Goal: Task Accomplishment & Management: Complete application form

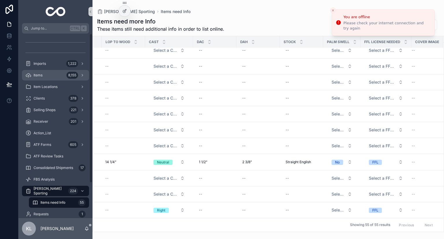
click at [58, 73] on div "Items 8,155" at bounding box center [55, 74] width 60 height 9
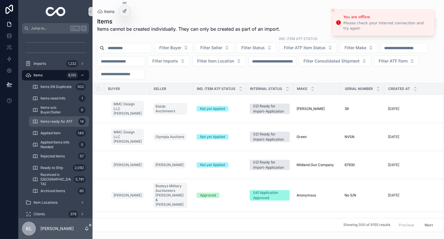
click at [61, 121] on span "Items ready for ATF" at bounding box center [56, 121] width 32 height 5
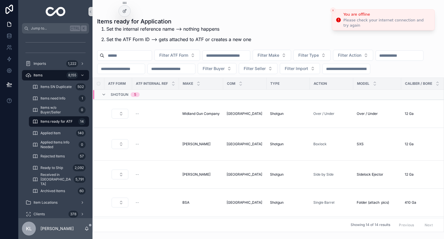
click at [332, 9] on icon "Close toast" at bounding box center [332, 10] width 3 height 3
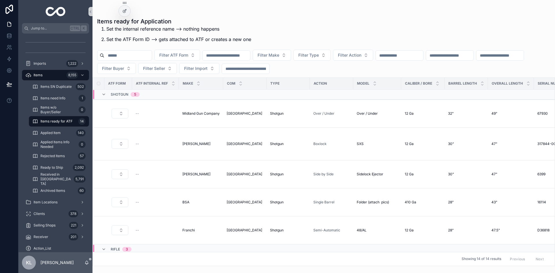
drag, startPoint x: 534, startPoint y: 113, endPoint x: 545, endPoint y: 117, distance: 12.1
click at [0, 0] on icon "scrollable content" at bounding box center [0, 0] width 0 height 0
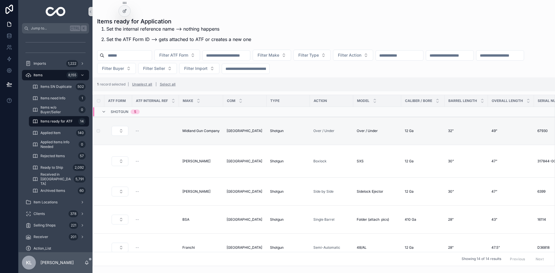
click at [0, 0] on icon "scrollable content" at bounding box center [0, 0] width 0 height 0
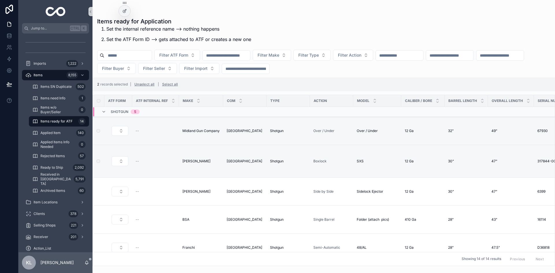
click at [0, 0] on icon "scrollable content" at bounding box center [0, 0] width 0 height 0
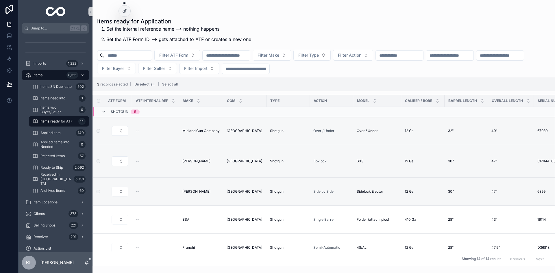
click at [216, 217] on div "BSA BSA" at bounding box center [200, 219] width 37 height 5
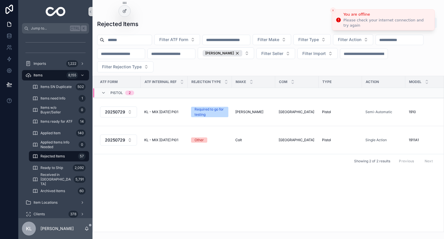
click at [331, 10] on icon "Close toast" at bounding box center [332, 10] width 3 height 3
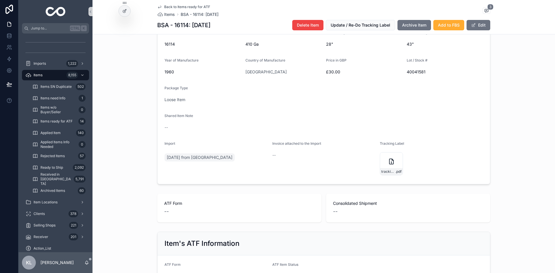
scroll to position [41, 0]
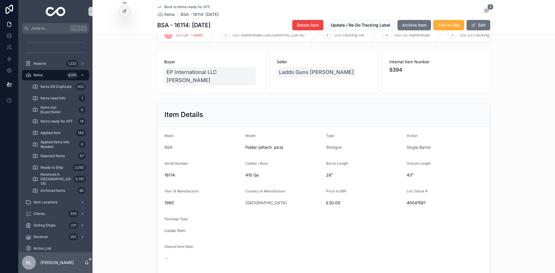
click at [167, 178] on span "16114" at bounding box center [202, 175] width 76 height 6
copy span "16114"
click at [397, 74] on span "8394" at bounding box center [436, 70] width 94 height 8
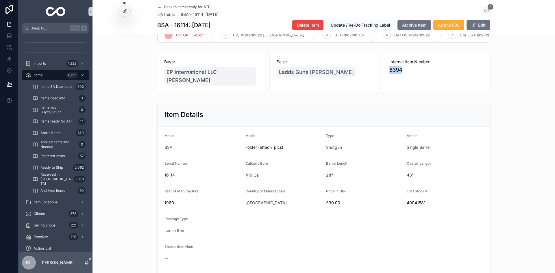
click at [397, 74] on span "8394" at bounding box center [436, 70] width 94 height 8
copy span "8394"
click at [165, 180] on div "16114" at bounding box center [202, 174] width 76 height 9
copy span "16114"
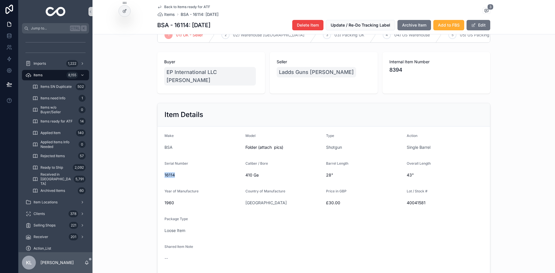
copy span "16114"
click at [158, 8] on icon "scrollable content" at bounding box center [159, 7] width 5 height 5
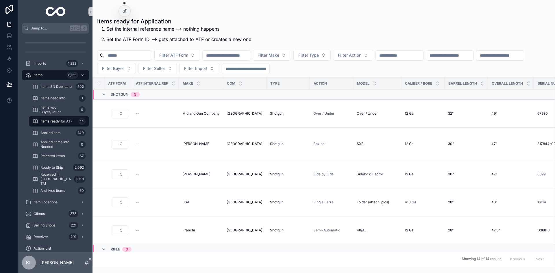
click at [0, 0] on icon "scrollable content" at bounding box center [0, 0] width 0 height 0
drag, startPoint x: 533, startPoint y: 227, endPoint x: 545, endPoint y: 230, distance: 12.2
click at [0, 0] on icon "scrollable content" at bounding box center [0, 0] width 0 height 0
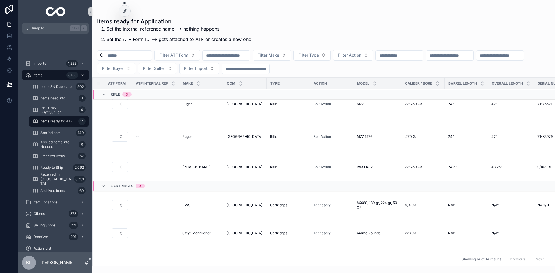
scroll to position [144, 0]
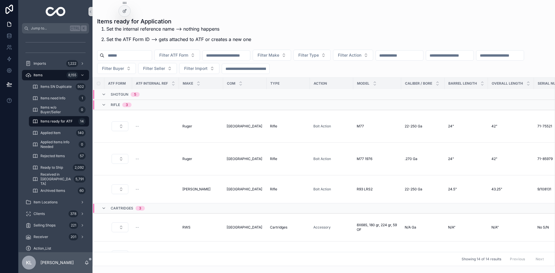
click at [0, 0] on icon "scrollable content" at bounding box center [0, 0] width 0 height 0
click at [371, 124] on div "M77 M77" at bounding box center [376, 126] width 41 height 5
click at [376, 157] on div "M77 1976 M77 1976" at bounding box center [376, 159] width 41 height 5
click at [380, 187] on div "R93 LRS2 R93 LRS2" at bounding box center [376, 189] width 41 height 5
drag, startPoint x: 534, startPoint y: 119, endPoint x: 550, endPoint y: 129, distance: 18.5
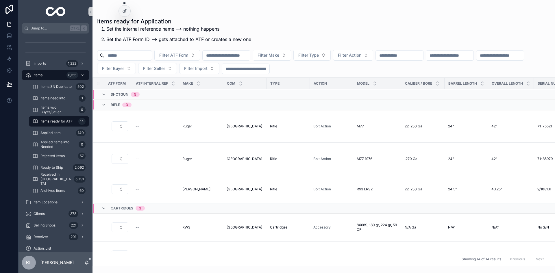
click at [0, 0] on icon "scrollable content" at bounding box center [0, 0] width 0 height 0
drag, startPoint x: 179, startPoint y: 148, endPoint x: 280, endPoint y: 155, distance: 101.3
click at [0, 0] on icon "scrollable content" at bounding box center [0, 0] width 0 height 0
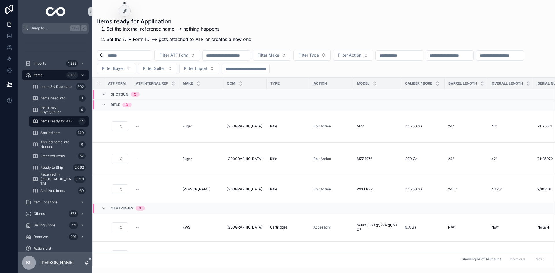
click at [0, 0] on icon "scrollable content" at bounding box center [0, 0] width 0 height 0
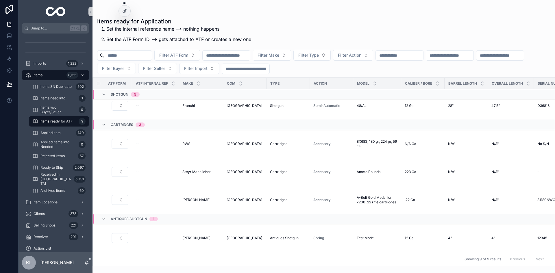
scroll to position [124, 0]
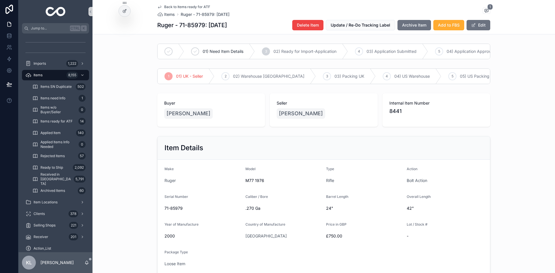
click at [474, 23] on button "Edit" at bounding box center [478, 25] width 24 height 10
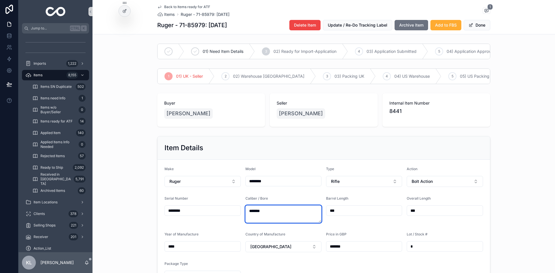
drag, startPoint x: 277, startPoint y: 220, endPoint x: 254, endPoint y: 220, distance: 22.8
click at [254, 220] on textarea "*******" at bounding box center [283, 213] width 76 height 17
type textarea "****"
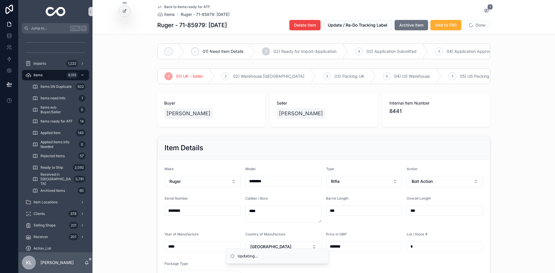
click at [499, 169] on div "Item Details Make Ruger Model ******** Type Rifle Action Bolt Action Serial Num…" at bounding box center [323, 253] width 462 height 238
click at [475, 19] on div "Back to Items ready for ATF Items Ruger - 71-85979: 25.09.2025 1 Ruger - 71-859…" at bounding box center [323, 17] width 333 height 34
click at [477, 25] on button "Done" at bounding box center [476, 25] width 27 height 10
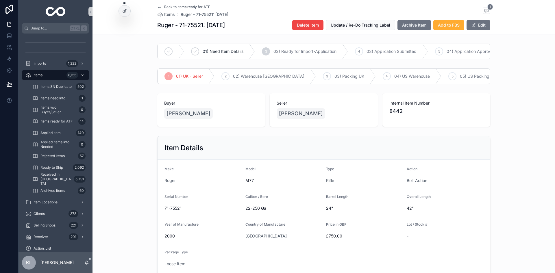
click at [478, 22] on button "Edit" at bounding box center [478, 25] width 24 height 10
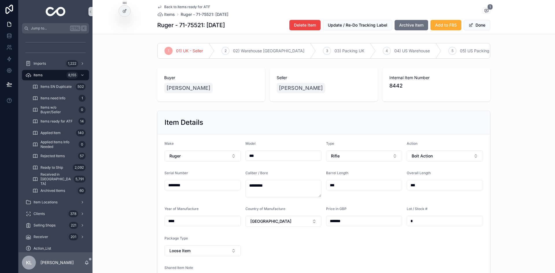
scroll to position [58, 0]
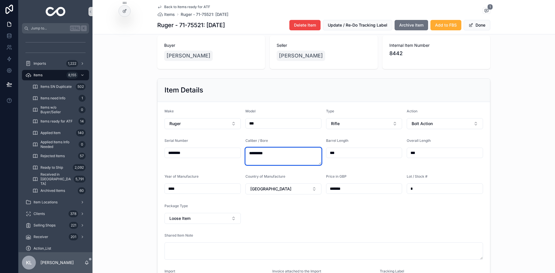
drag, startPoint x: 274, startPoint y: 161, endPoint x: 261, endPoint y: 164, distance: 14.2
click at [261, 164] on textarea "*********" at bounding box center [283, 156] width 76 height 17
type textarea "******"
click at [501, 62] on div "Buyer Emily Newton Seller Terence Boyle Internal Item Number 8442" at bounding box center [323, 52] width 462 height 38
click at [477, 25] on button "Done" at bounding box center [476, 25] width 27 height 10
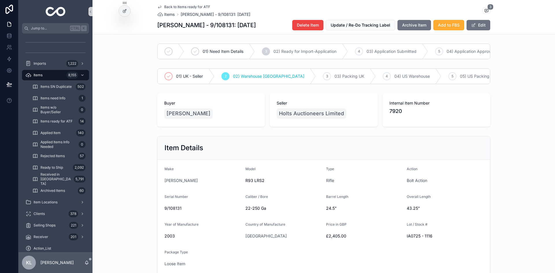
click at [477, 25] on button "Edit" at bounding box center [478, 25] width 24 height 10
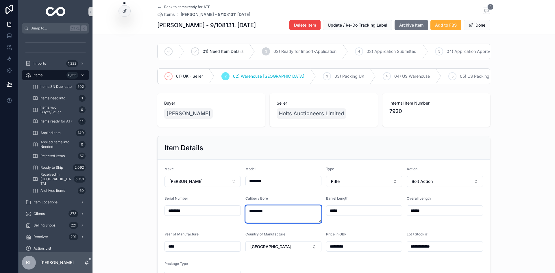
drag, startPoint x: 274, startPoint y: 222, endPoint x: 260, endPoint y: 223, distance: 14.2
click at [260, 223] on textarea "*********" at bounding box center [283, 213] width 76 height 17
type textarea "******"
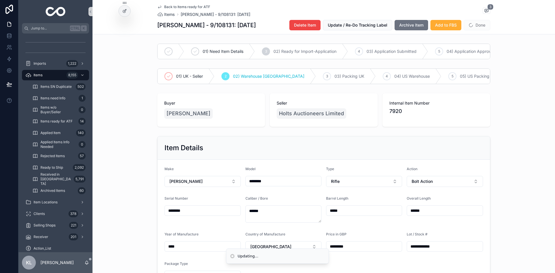
click at [481, 195] on form "**********" at bounding box center [323, 265] width 332 height 210
click at [479, 21] on button "Done" at bounding box center [476, 25] width 27 height 10
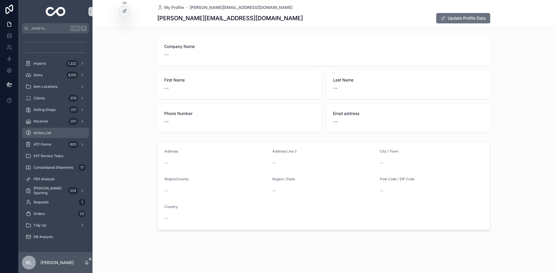
click at [61, 136] on div "Action_List" at bounding box center [55, 132] width 60 height 9
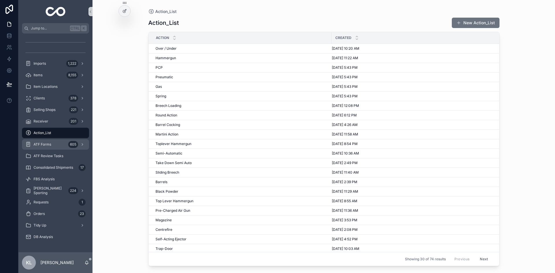
click at [58, 148] on div "ATF Forms 605" at bounding box center [55, 144] width 60 height 9
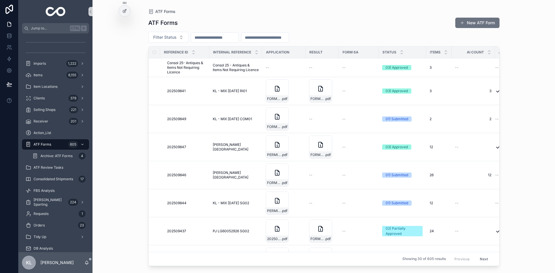
click at [481, 20] on button "New ATF Form" at bounding box center [477, 23] width 44 height 10
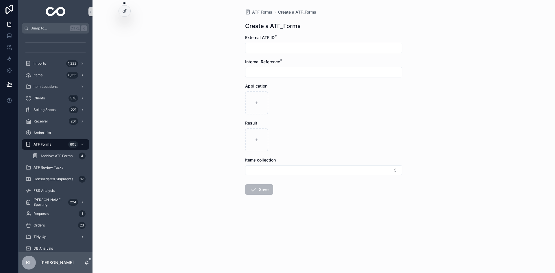
click at [273, 46] on input "scrollable content" at bounding box center [323, 48] width 157 height 8
paste input "*********"
type input "*********"
click at [277, 71] on input "scrollable content" at bounding box center [323, 72] width 157 height 8
paste input "**********"
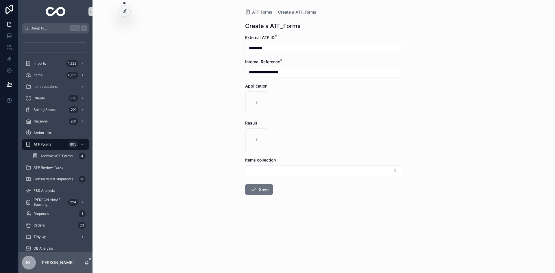
click at [246, 70] on input "**********" at bounding box center [323, 72] width 157 height 8
type input "**********"
click at [257, 100] on div "scrollable content" at bounding box center [256, 102] width 23 height 23
type input "**********"
click at [321, 202] on form "**********" at bounding box center [323, 133] width 157 height 197
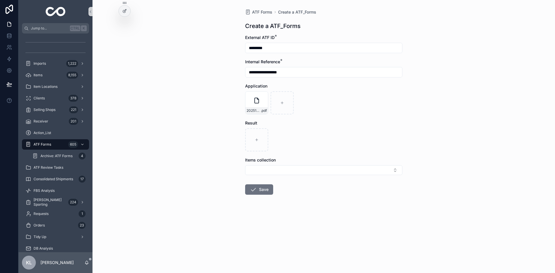
click at [264, 192] on button "Save" at bounding box center [259, 189] width 28 height 10
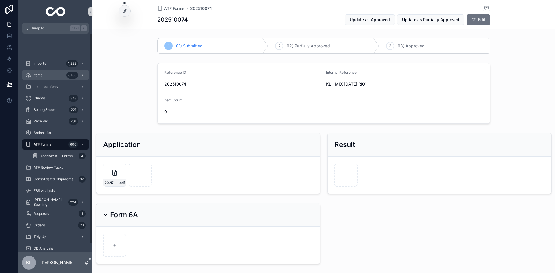
click at [49, 77] on div "Items 8,155" at bounding box center [55, 74] width 60 height 9
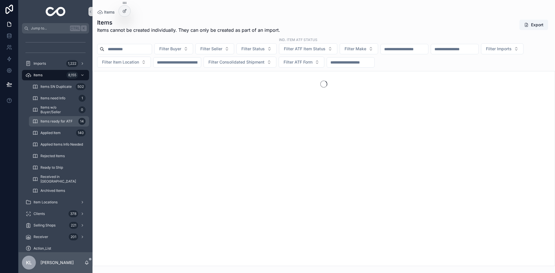
click at [61, 119] on div "Items ready for ATF 14" at bounding box center [58, 121] width 53 height 9
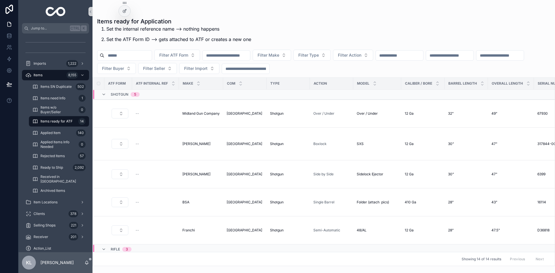
scroll to position [87, 0]
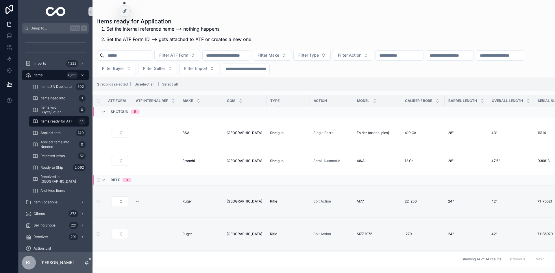
click at [124, 196] on button "Select Button" at bounding box center [120, 201] width 17 height 10
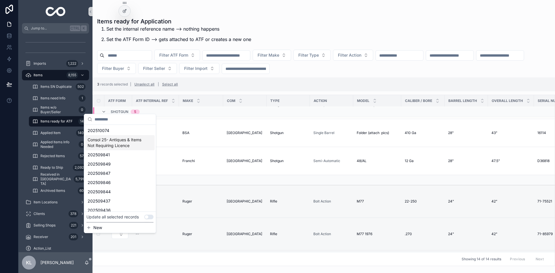
scroll to position [173, 0]
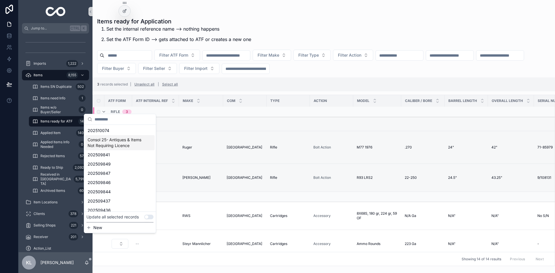
click at [149, 215] on button "Use setting" at bounding box center [148, 217] width 9 height 5
click at [105, 131] on span "202510074" at bounding box center [99, 131] width 22 height 6
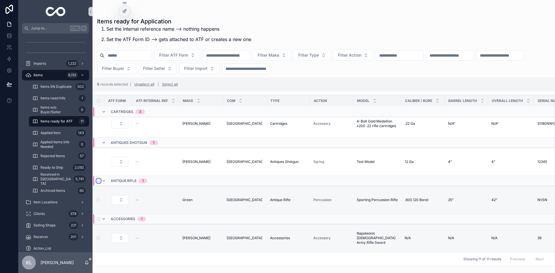
scroll to position [227, 0]
click at [124, 195] on button "Select Button" at bounding box center [120, 200] width 17 height 10
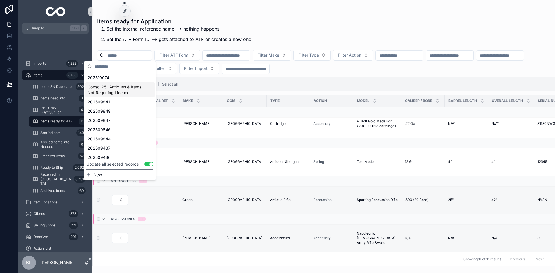
click at [113, 89] on span "Consol 25- Antiques & Items Not Requiring Licence" at bounding box center [117, 90] width 58 height 12
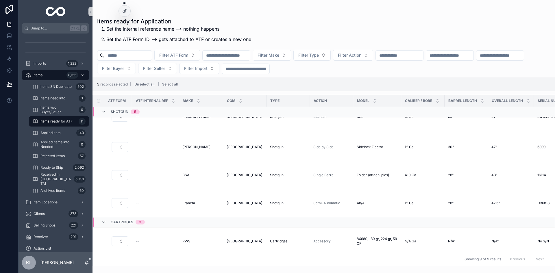
scroll to position [0, 0]
